Goal: Find specific page/section: Find specific page/section

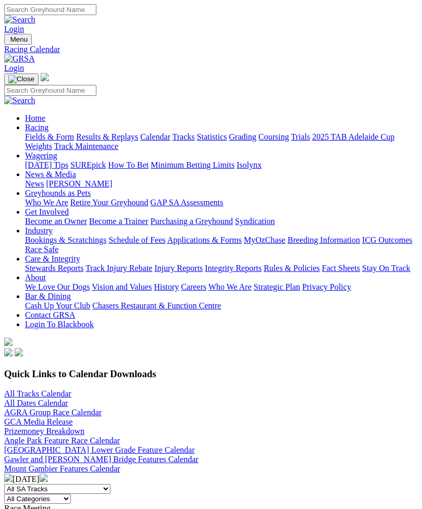
click at [8, 42] on img "Toggle navigation" at bounding box center [8, 42] width 0 height 0
click at [74, 141] on link "Fields & Form" at bounding box center [49, 136] width 49 height 9
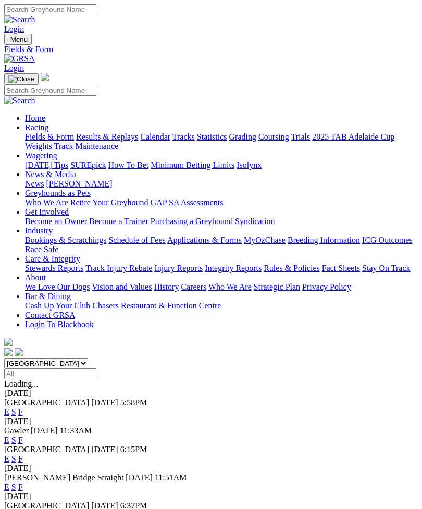
click at [9, 508] on link "E" at bounding box center [6, 514] width 5 height 9
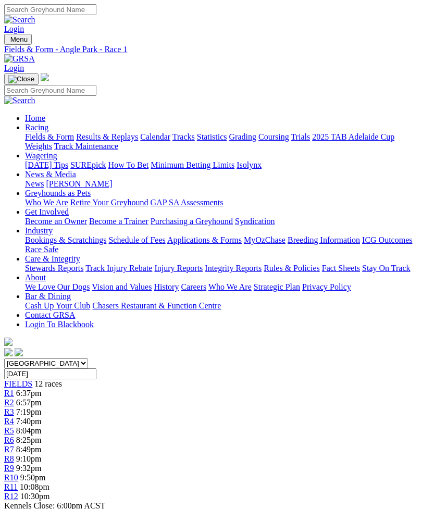
click at [14, 435] on span "R6" at bounding box center [9, 439] width 10 height 9
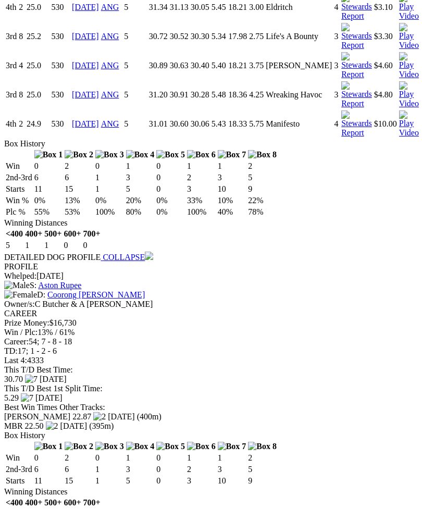
scroll to position [1325, 0]
